Goal: Information Seeking & Learning: Learn about a topic

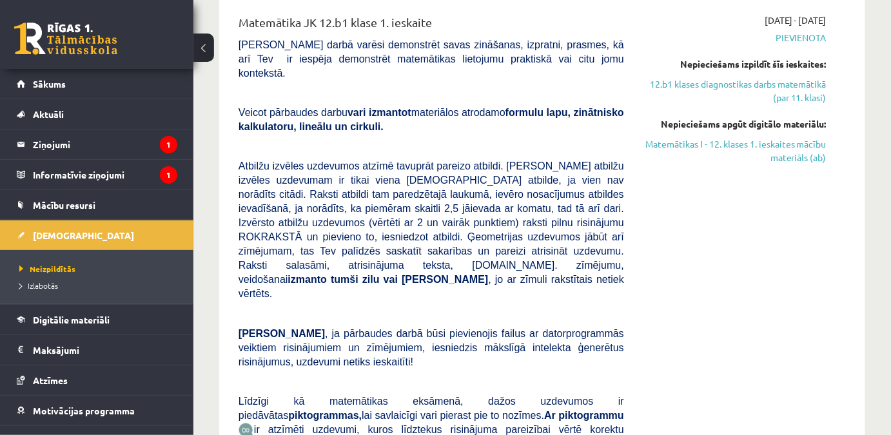
scroll to position [528, 0]
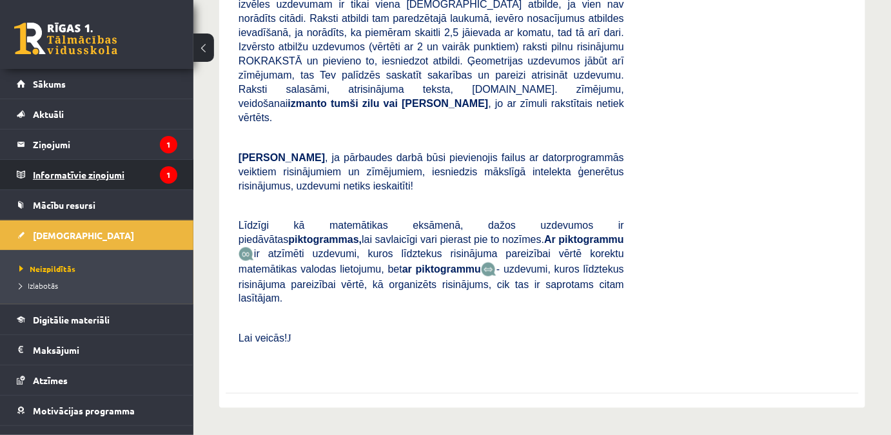
click at [84, 173] on legend "Informatīvie ziņojumi 1" at bounding box center [105, 175] width 144 height 30
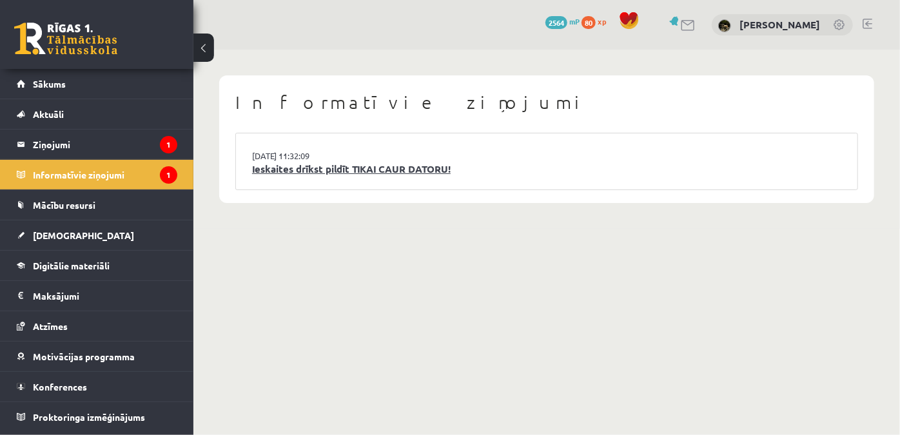
click at [411, 167] on link "Ieskaites drīkst pildīt TIKAI CAUR DATORU!" at bounding box center [547, 169] width 590 height 15
click at [106, 133] on legend "Ziņojumi 1" at bounding box center [105, 145] width 144 height 30
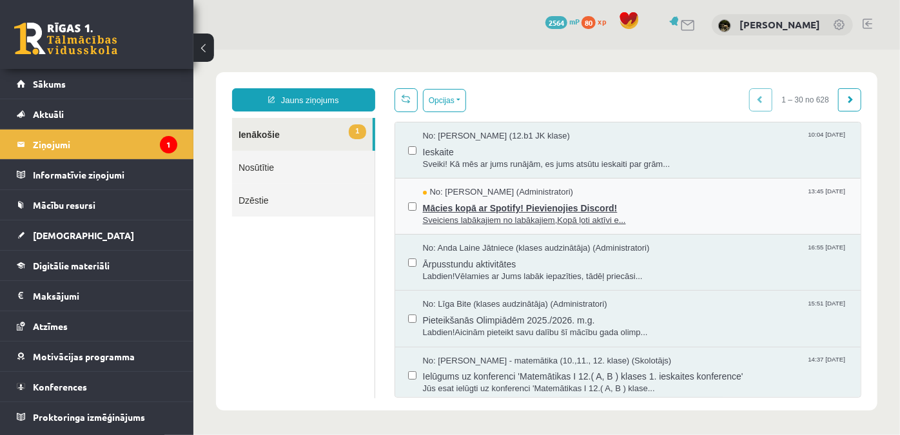
click at [531, 207] on span "Mācies kopā ar Spotify! Pievienojies Discord!" at bounding box center [635, 206] width 426 height 16
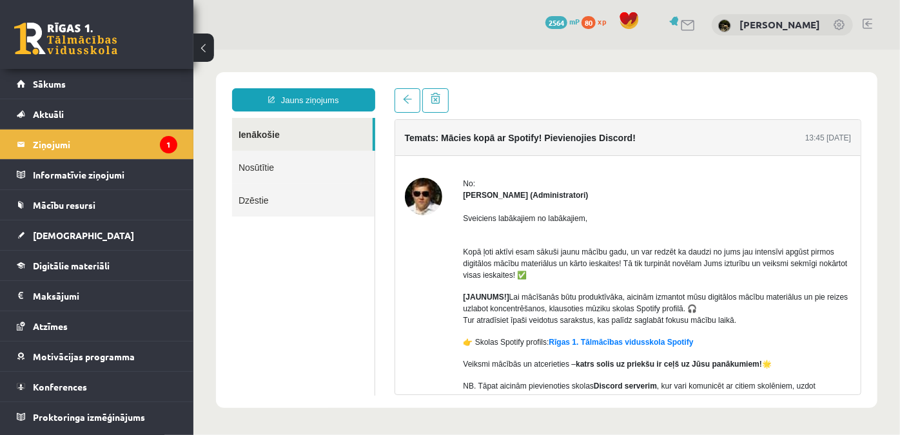
click at [329, 280] on ul "Ienākošie Nosūtītie Dzēstie" at bounding box center [303, 256] width 143 height 278
click at [88, 169] on legend "Informatīvie ziņojumi 1" at bounding box center [105, 175] width 144 height 30
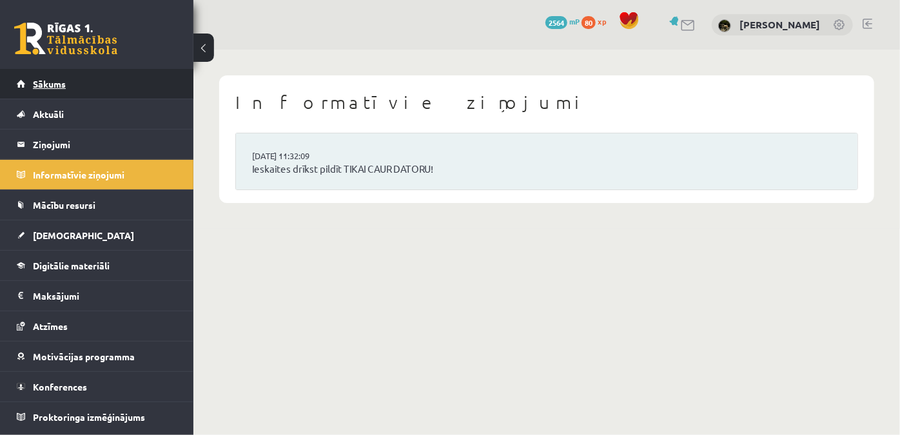
click at [103, 88] on link "Sākums" at bounding box center [97, 84] width 161 height 30
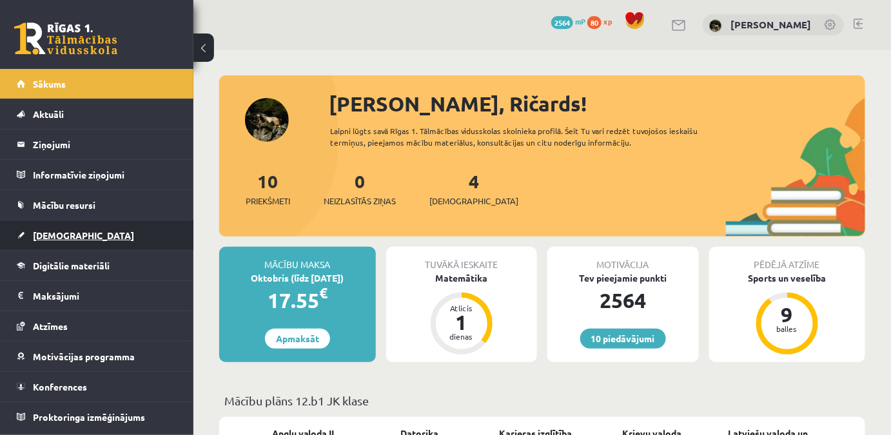
click at [96, 235] on link "[DEMOGRAPHIC_DATA]" at bounding box center [97, 236] width 161 height 30
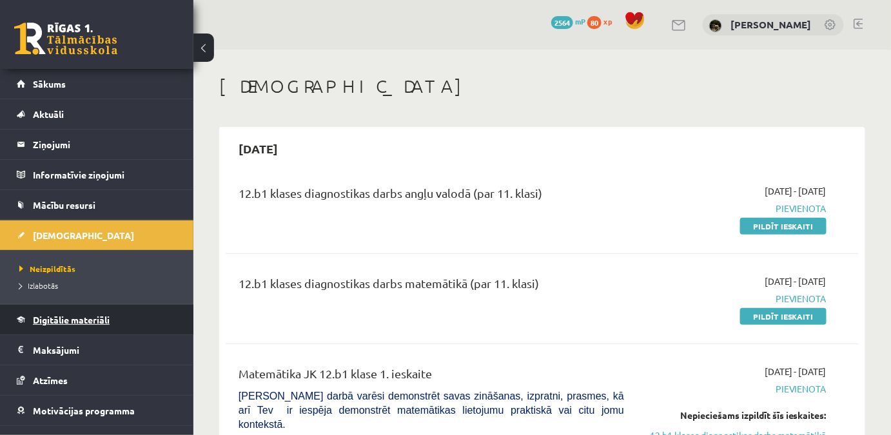
click at [105, 312] on link "Digitālie materiāli" at bounding box center [97, 320] width 161 height 30
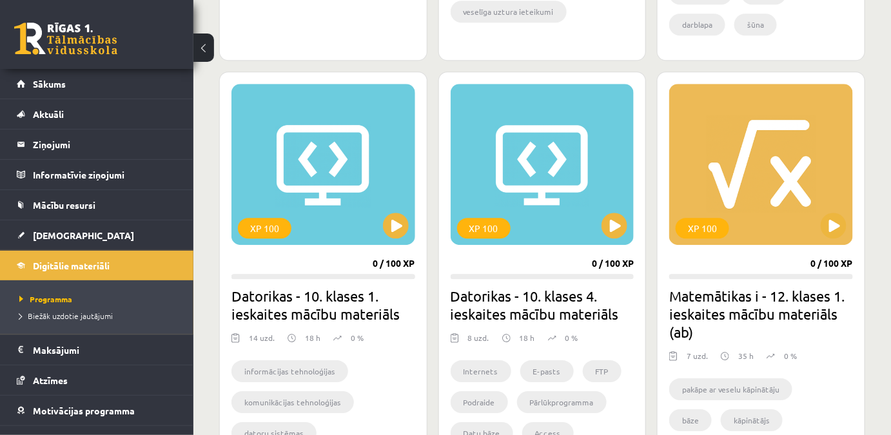
scroll to position [1231, 0]
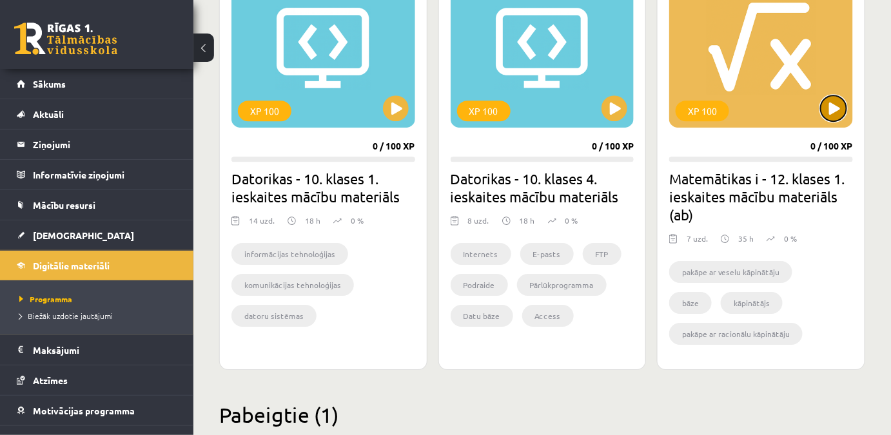
click at [836, 104] on button at bounding box center [834, 108] width 26 height 26
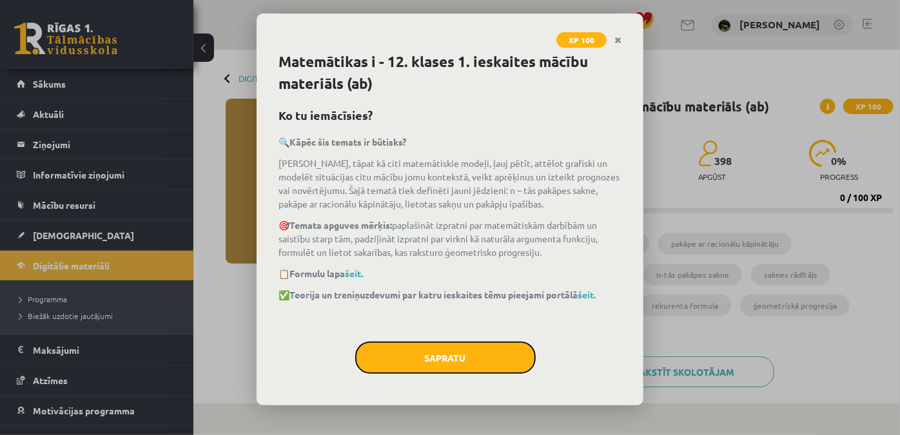
drag, startPoint x: 432, startPoint y: 359, endPoint x: 379, endPoint y: 359, distance: 52.9
click at [432, 359] on button "Sapratu" at bounding box center [445, 358] width 181 height 32
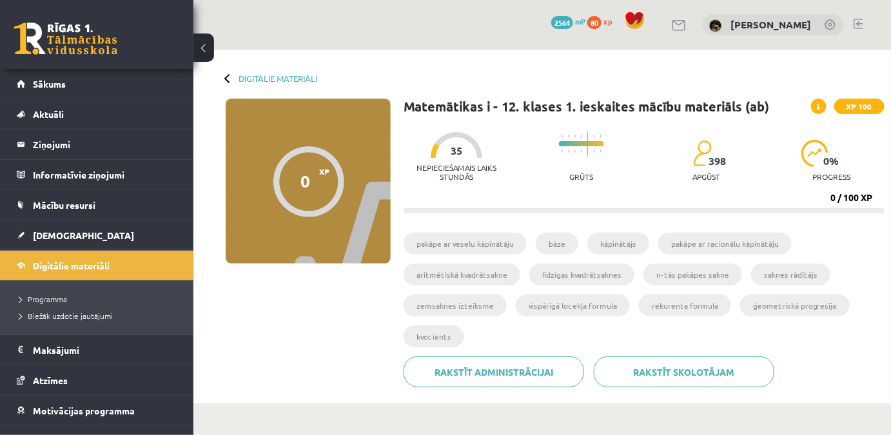
click at [467, 323] on ul "pakāpe ar veselu kāpinātāju bāze kāpinātājs pakāpe ar racionālu kāpinātāju arit…" at bounding box center [644, 295] width 481 height 124
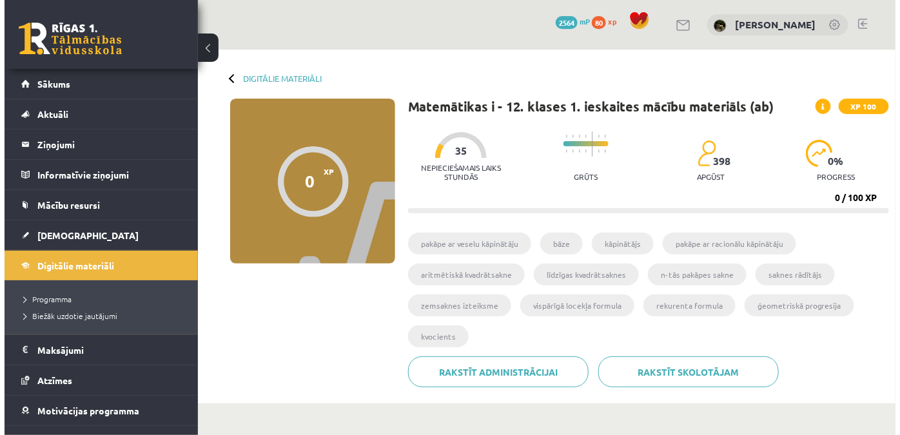
scroll to position [234, 0]
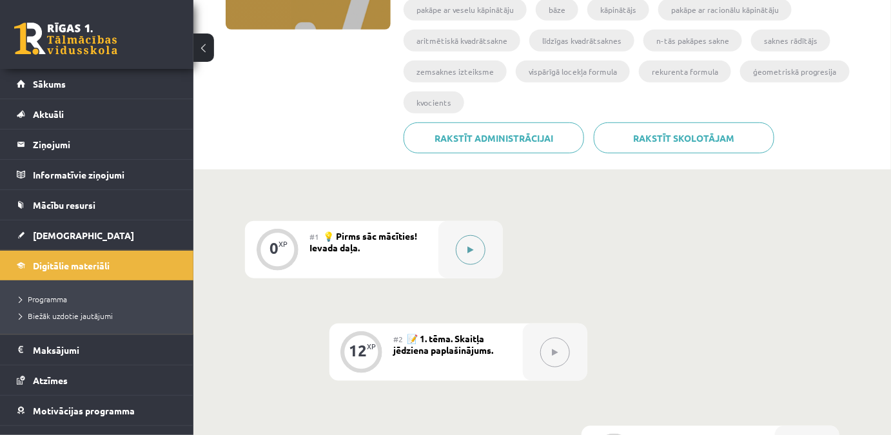
click at [482, 252] on button at bounding box center [471, 250] width 30 height 30
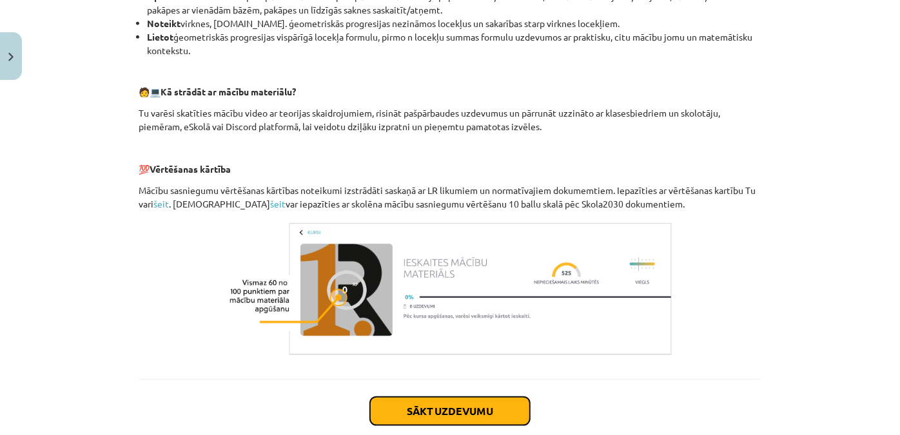
click at [451, 413] on button "Sākt uzdevumu" at bounding box center [450, 411] width 160 height 28
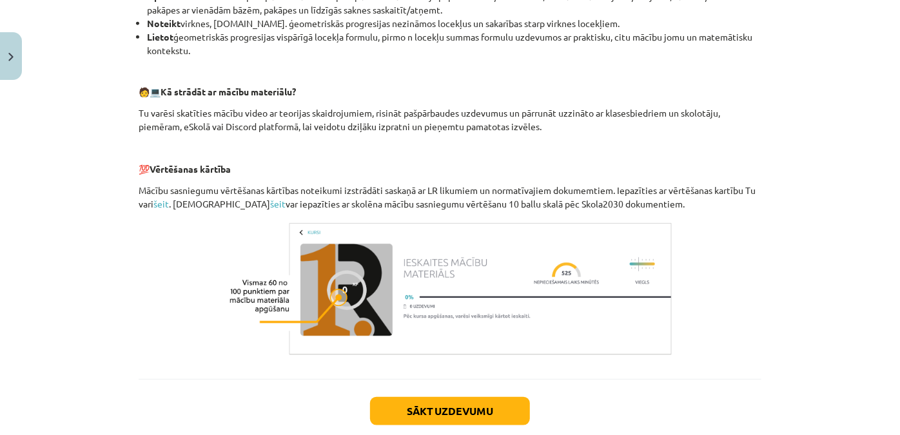
scroll to position [32, 0]
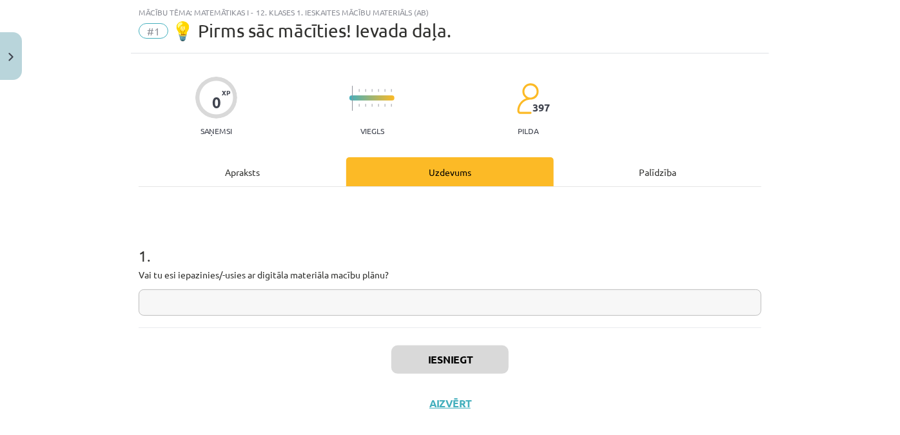
click at [372, 303] on input "text" at bounding box center [450, 303] width 623 height 26
type input "***"
click at [440, 355] on button "Iesniegt" at bounding box center [450, 360] width 117 height 28
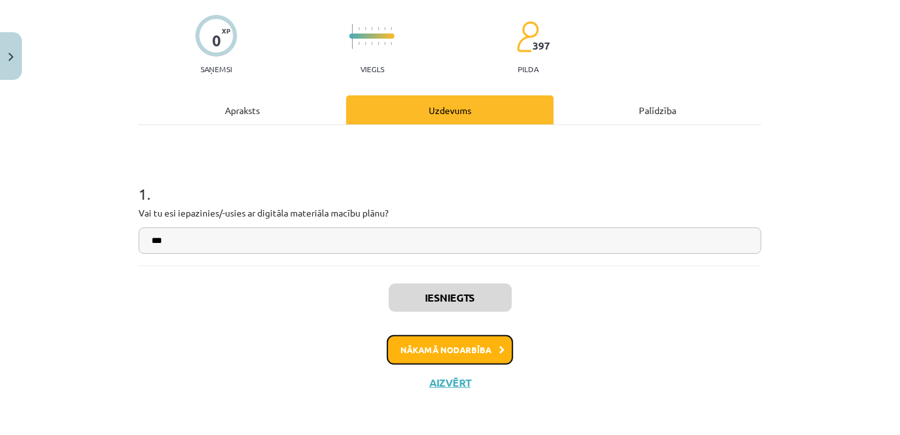
click at [435, 350] on button "Nākamā nodarbība" at bounding box center [450, 350] width 126 height 30
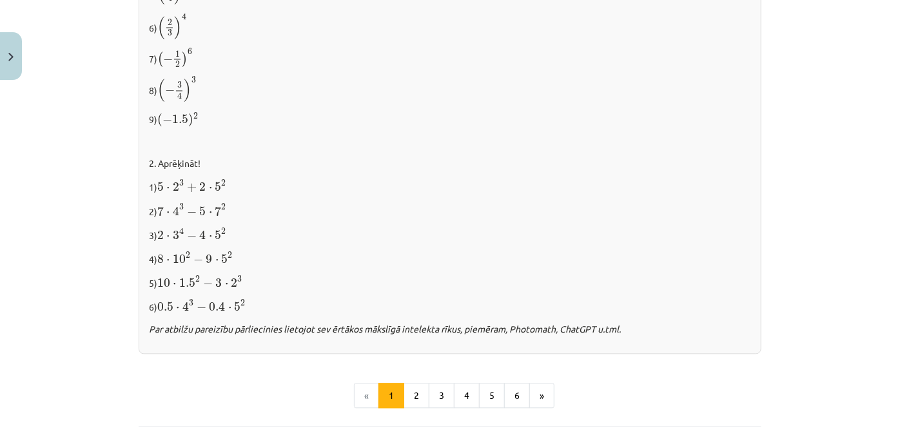
scroll to position [1044, 0]
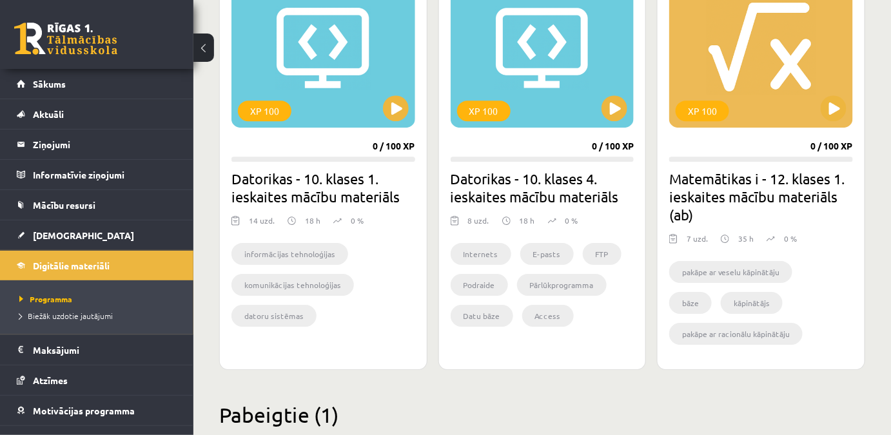
scroll to position [1173, 0]
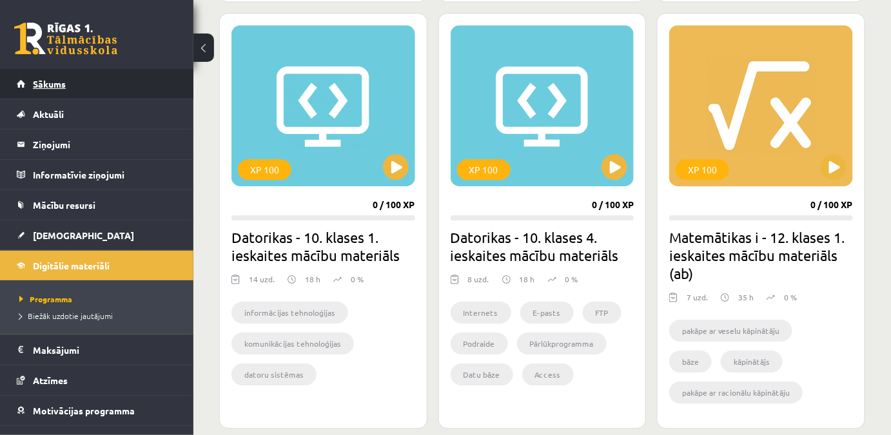
click at [45, 84] on span "Sākums" at bounding box center [49, 84] width 33 height 12
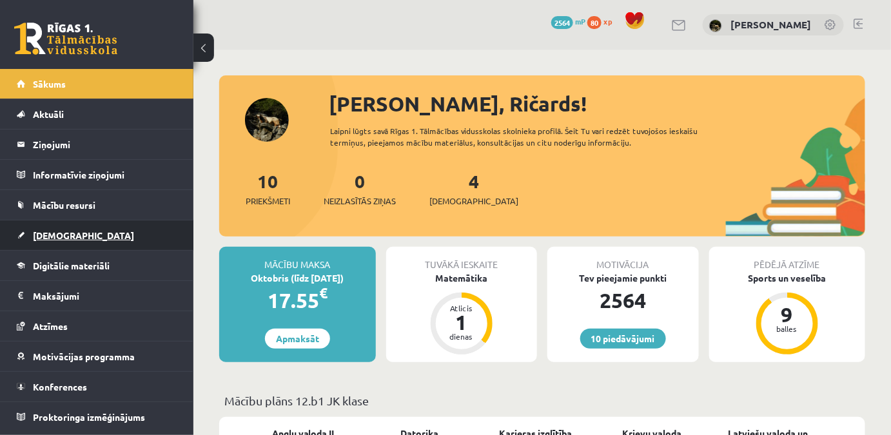
click at [63, 234] on span "[DEMOGRAPHIC_DATA]" at bounding box center [83, 236] width 101 height 12
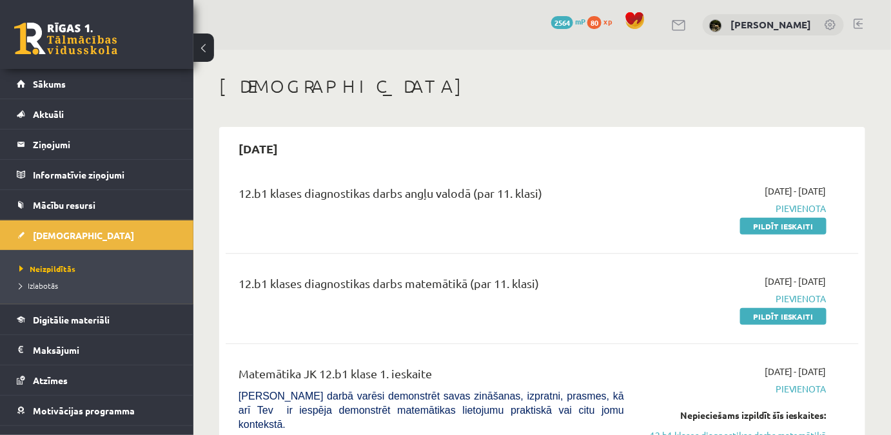
scroll to position [58, 0]
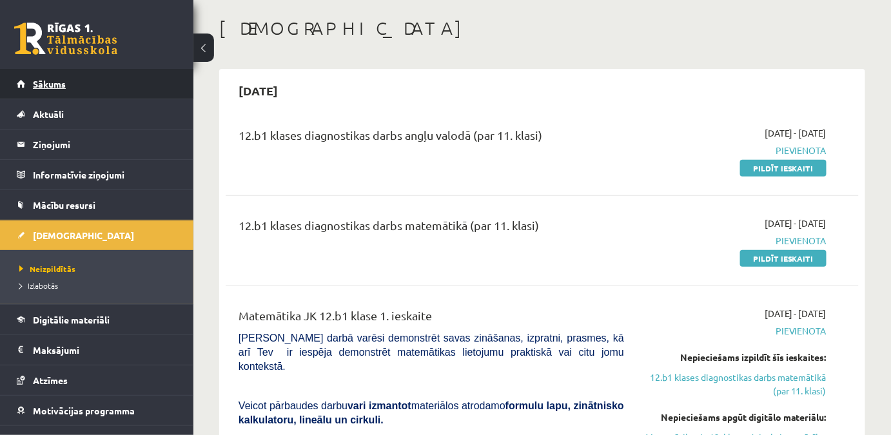
click at [122, 90] on link "Sākums" at bounding box center [97, 84] width 161 height 30
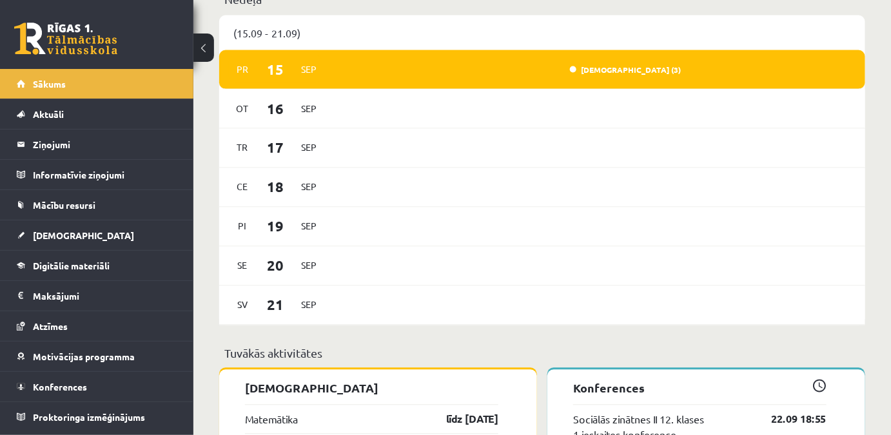
scroll to position [938, 0]
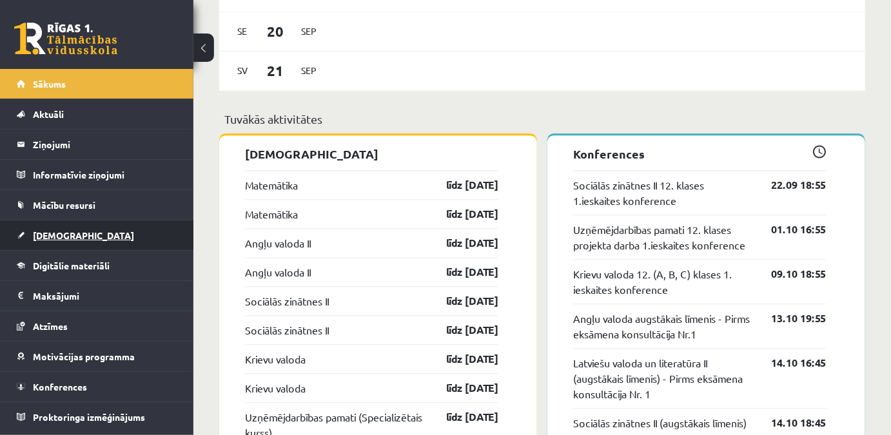
click at [98, 228] on link "[DEMOGRAPHIC_DATA]" at bounding box center [97, 236] width 161 height 30
